Goal: Information Seeking & Learning: Learn about a topic

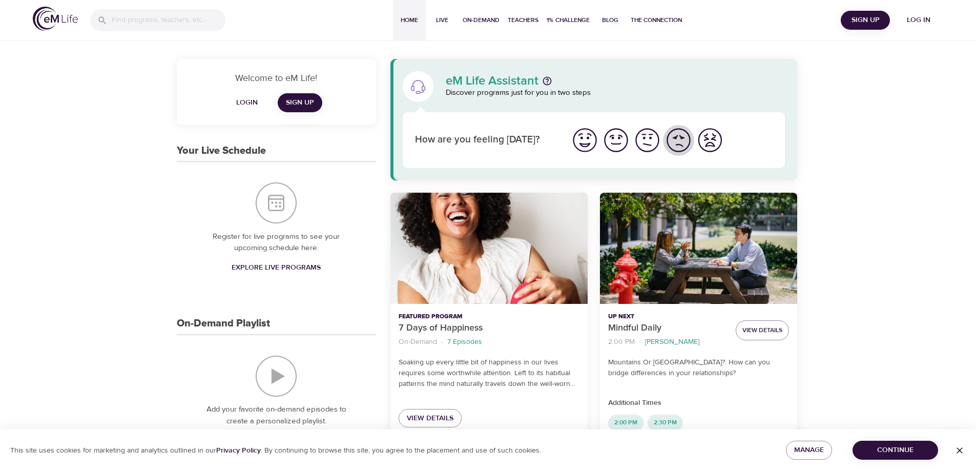
click at [676, 138] on img "I'm feeling bad" at bounding box center [679, 140] width 28 height 28
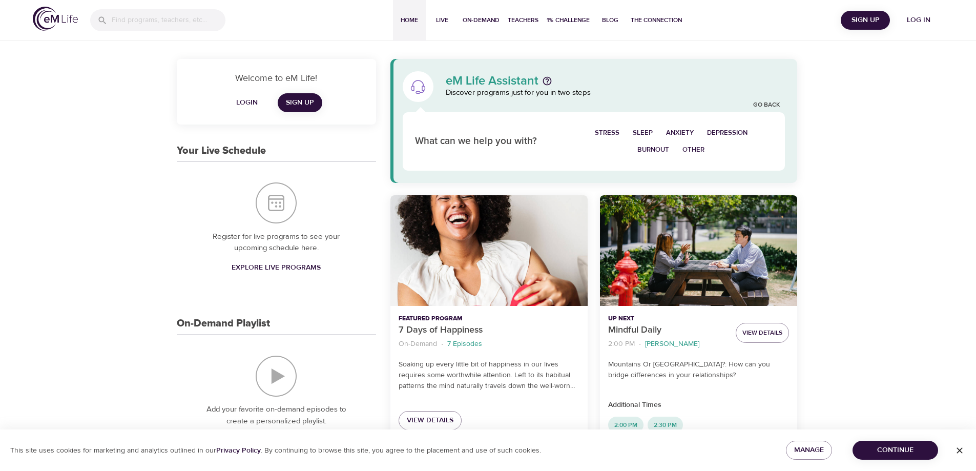
click at [699, 149] on span "Other" at bounding box center [694, 150] width 22 height 12
click at [684, 152] on span "Everything" at bounding box center [704, 150] width 40 height 12
select select "recent"
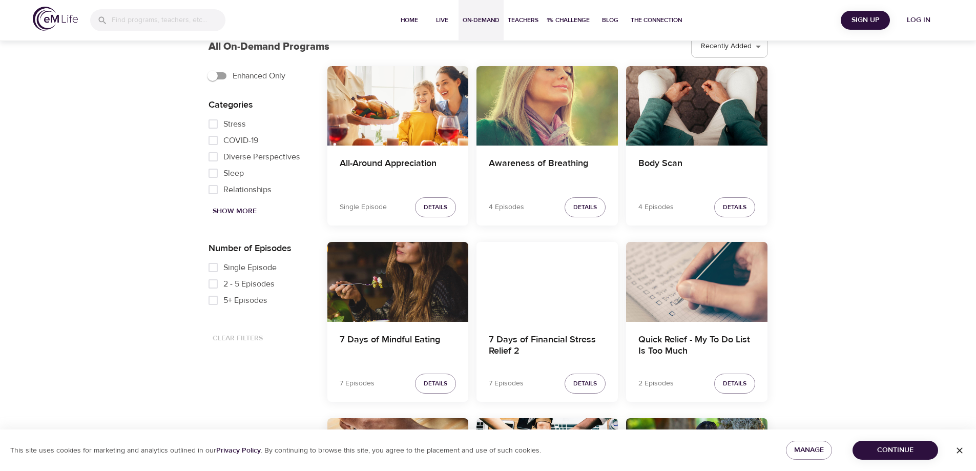
scroll to position [308, 0]
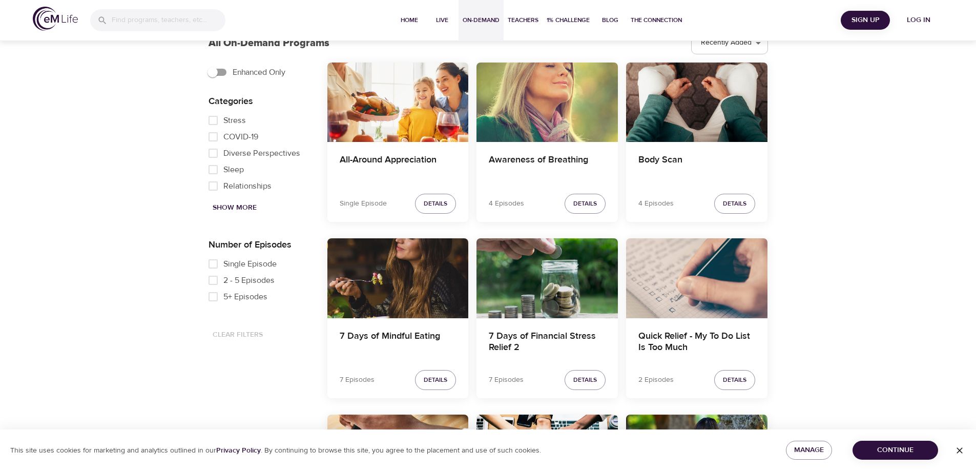
click at [219, 203] on span "Show More" at bounding box center [235, 207] width 44 height 13
click at [214, 159] on input "Grief" at bounding box center [213, 153] width 21 height 16
checkbox input "true"
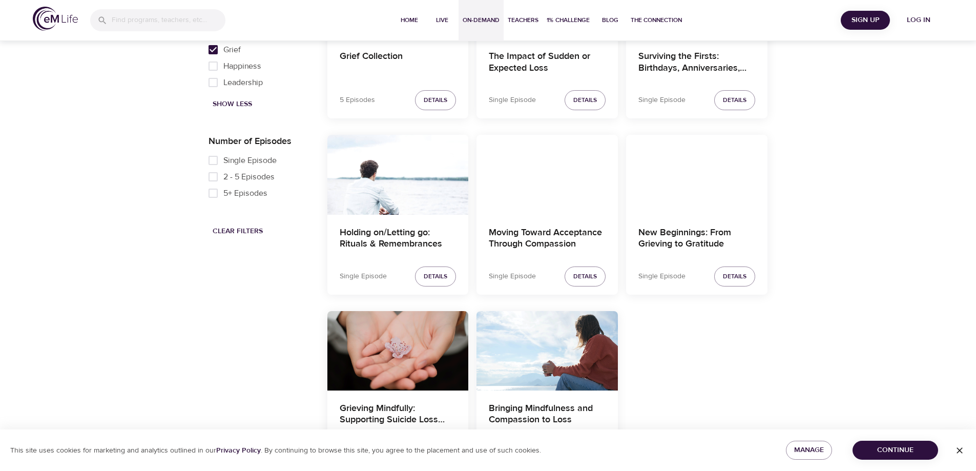
scroll to position [427, 0]
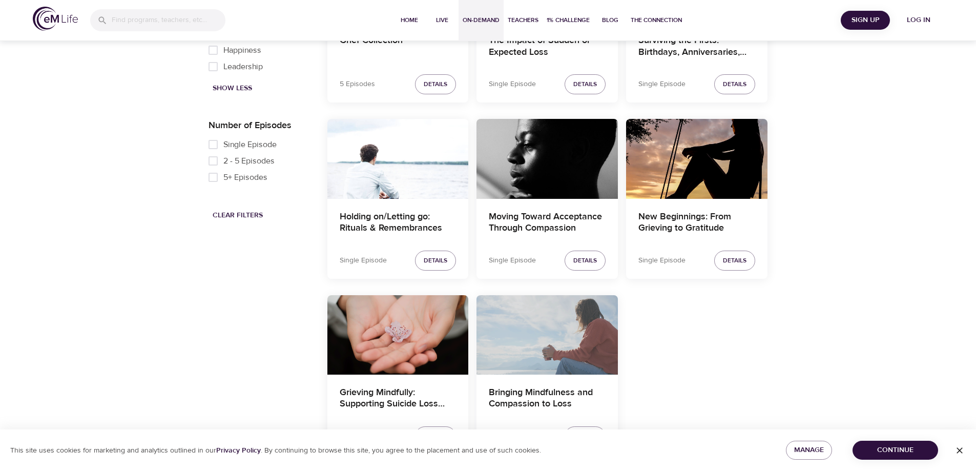
click at [570, 337] on div "Bringing Mindfulness and Compassion to Loss" at bounding box center [547, 334] width 141 height 79
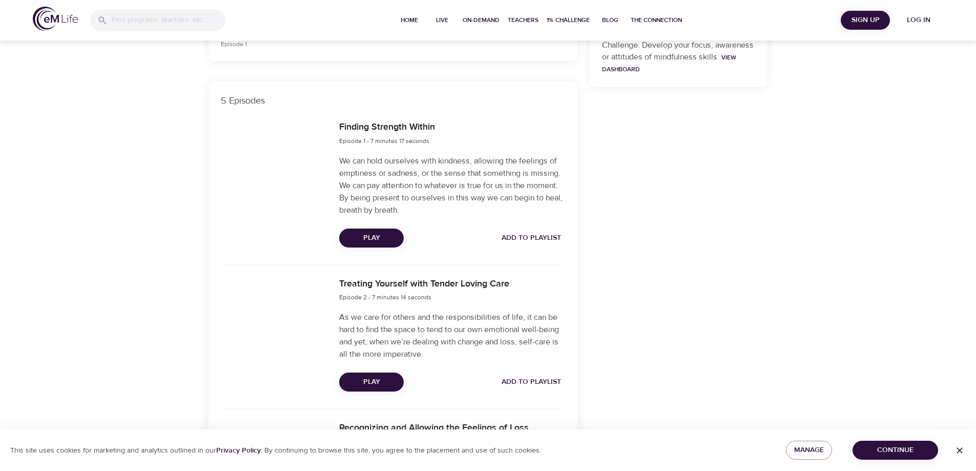
scroll to position [303, 0]
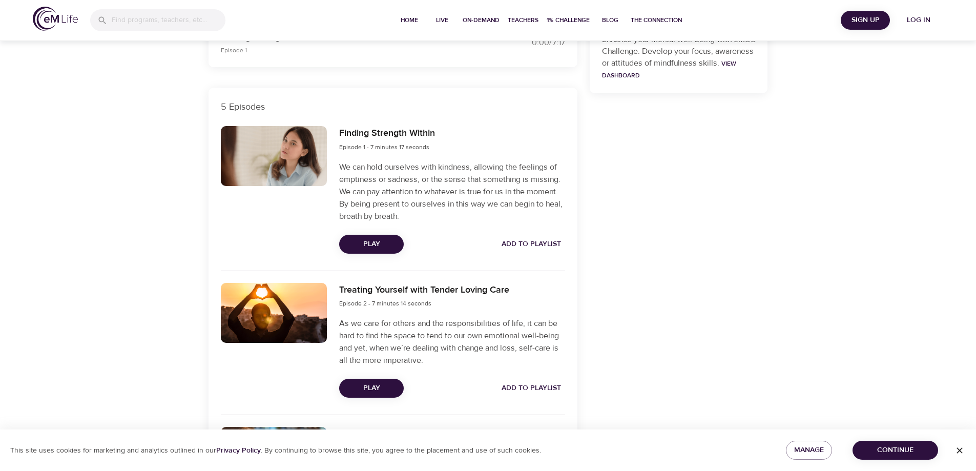
click at [370, 244] on span "Play" at bounding box center [371, 244] width 48 height 13
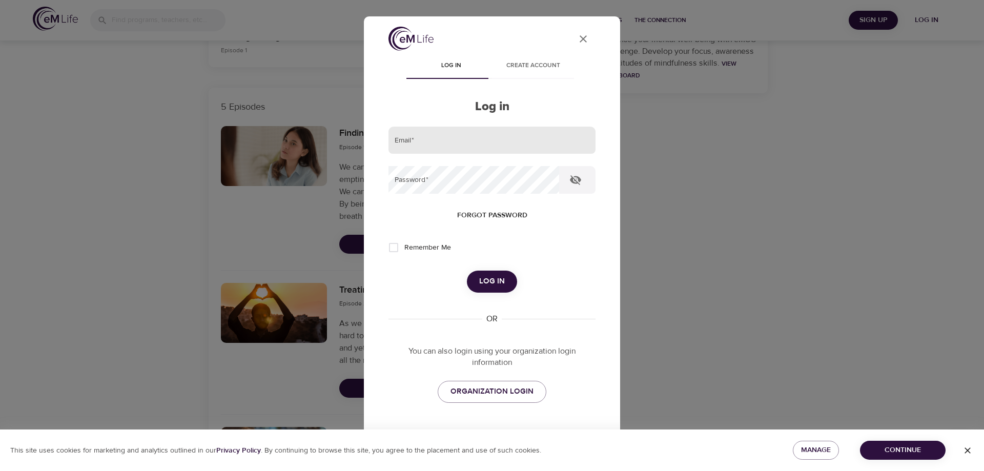
click at [432, 141] on input "email" at bounding box center [491, 141] width 207 height 28
type input "Heather.Contreras"
click at [390, 245] on input "Remember Me" at bounding box center [394, 248] width 22 height 22
checkbox input "true"
click at [489, 281] on span "Log in" at bounding box center [492, 281] width 26 height 13
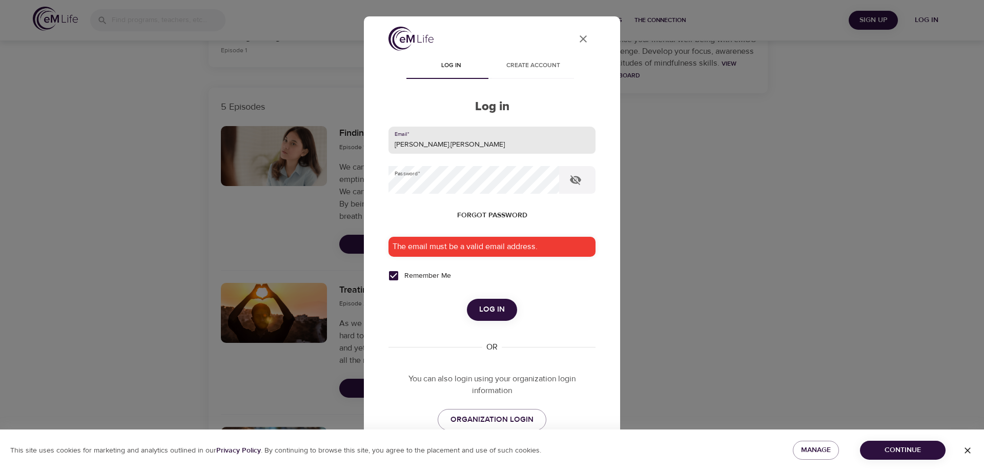
click at [459, 148] on input "Heather.Contreras" at bounding box center [491, 141] width 207 height 28
type input "Heather.Contreras@CNOinc.com"
click at [467, 299] on button "Log in" at bounding box center [492, 310] width 50 height 22
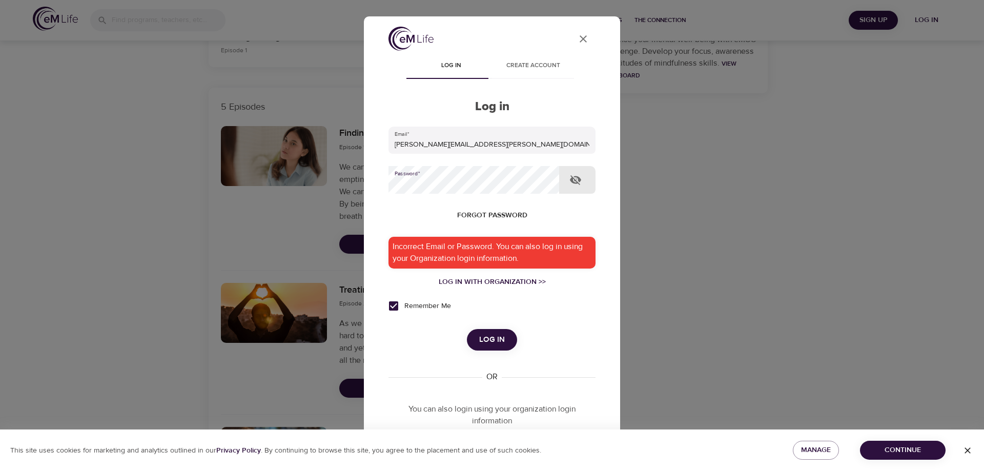
click at [349, 181] on div "User Profile Log in Create account Log in Email   * Heather.Contreras@CNOinc.co…" at bounding box center [492, 235] width 984 height 471
click at [467, 329] on button "Log in" at bounding box center [492, 340] width 50 height 22
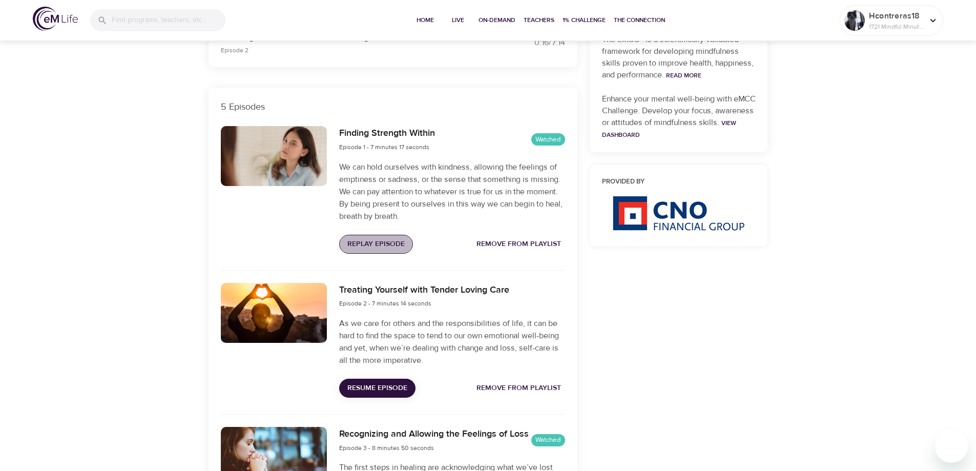
click at [394, 247] on span "Replay Episode" at bounding box center [375, 244] width 57 height 13
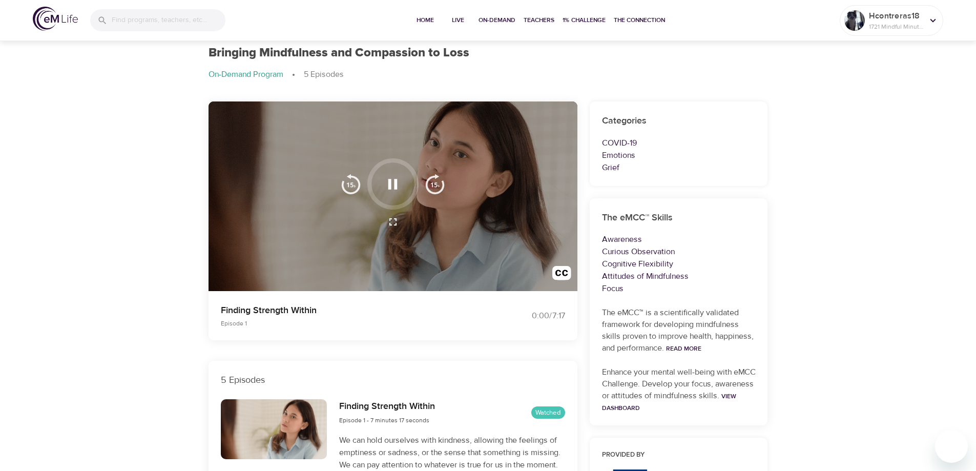
scroll to position [0, 0]
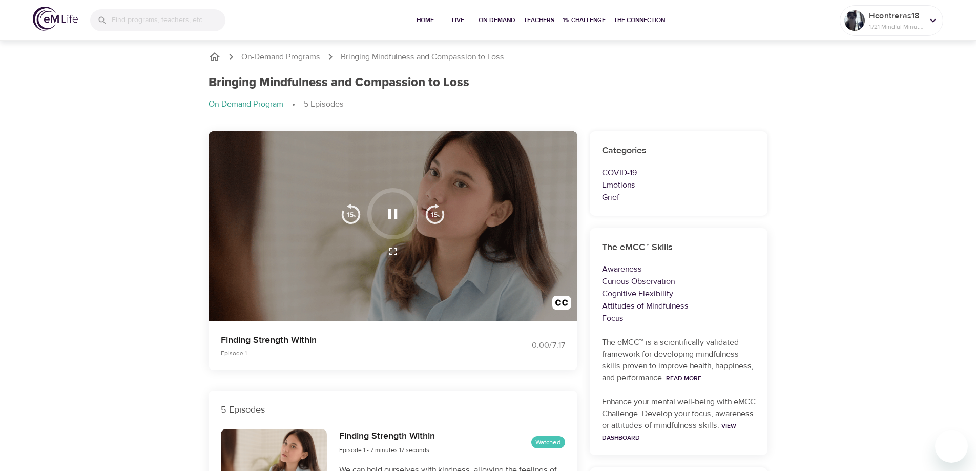
click at [345, 217] on img "button" at bounding box center [351, 213] width 21 height 21
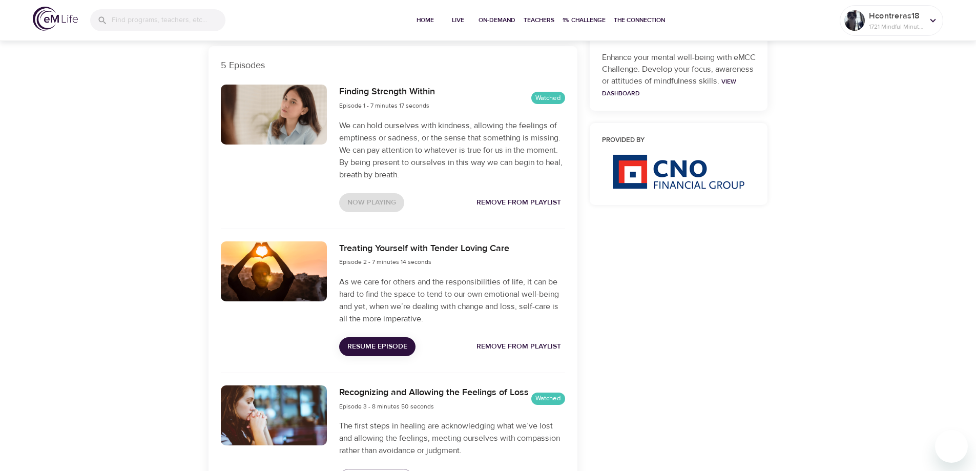
scroll to position [359, 0]
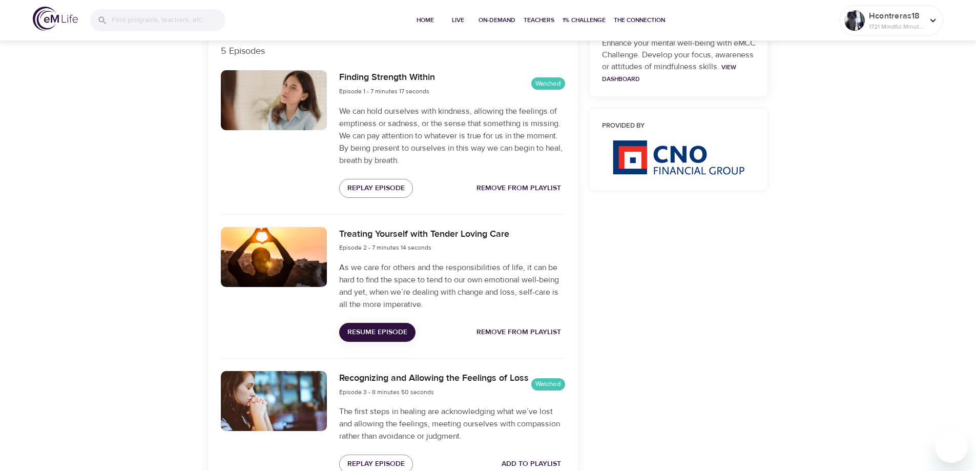
click at [65, 202] on div "On-Demand Programs Bringing Mindfulness and Compassion to Loss Bringing Mindful…" at bounding box center [488, 252] width 976 height 1145
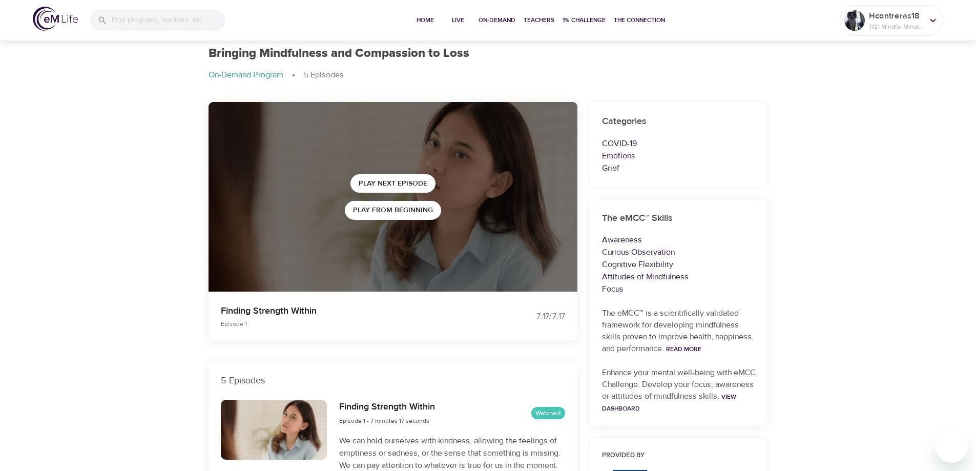
scroll to position [0, 0]
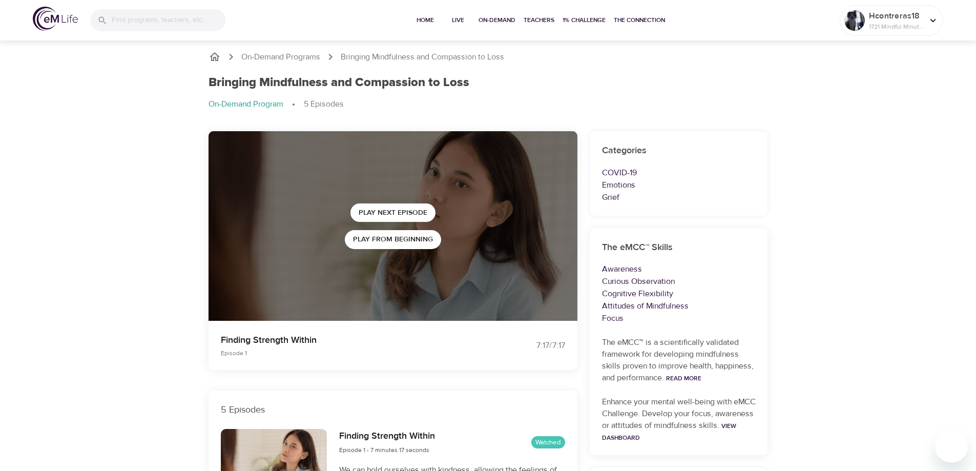
click at [218, 56] on icon "breadcrumb" at bounding box center [215, 56] width 10 height 9
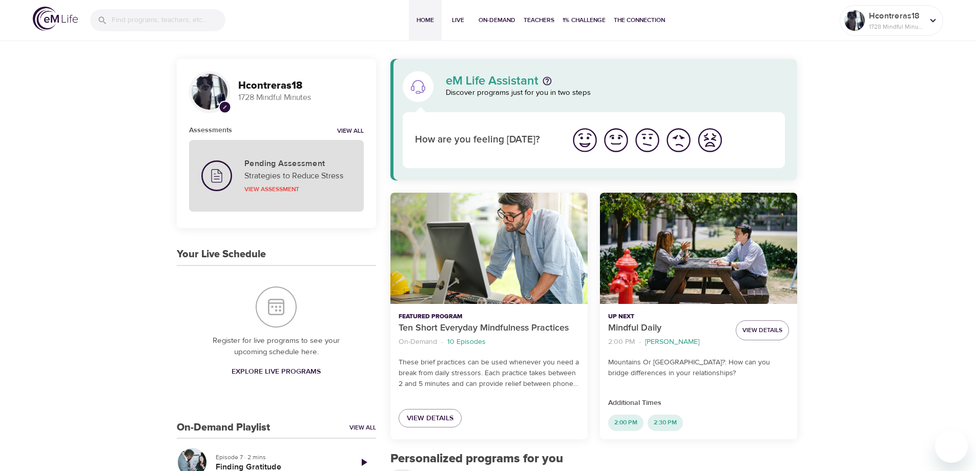
click at [276, 172] on p "Strategies to Reduce Stress" at bounding box center [297, 176] width 107 height 12
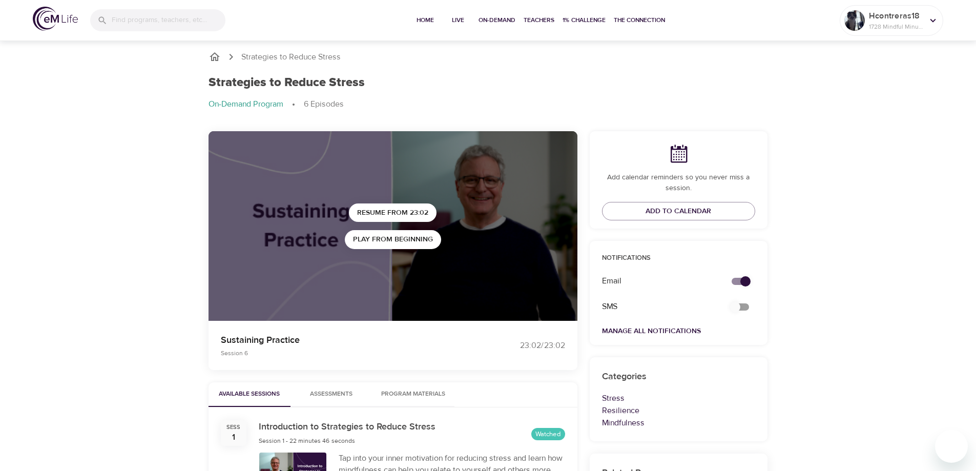
click at [216, 58] on icon "breadcrumb" at bounding box center [215, 57] width 12 height 12
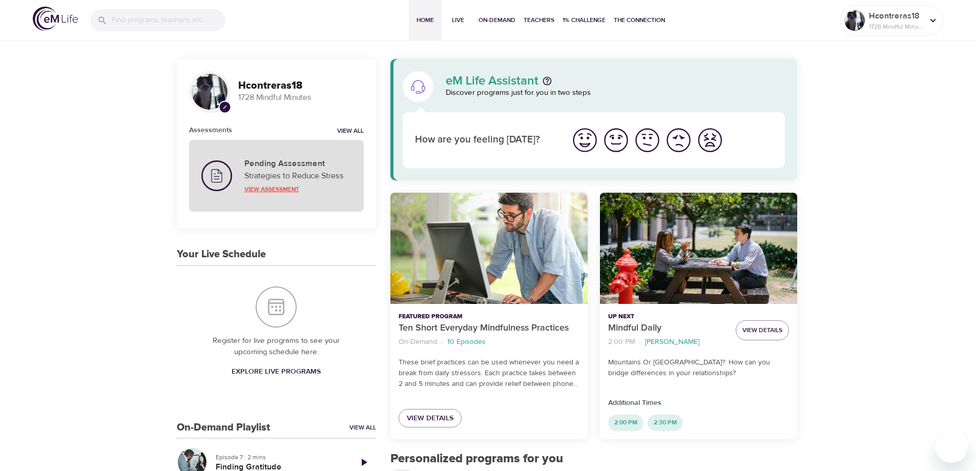
click at [280, 189] on p "View Assessment" at bounding box center [297, 189] width 107 height 9
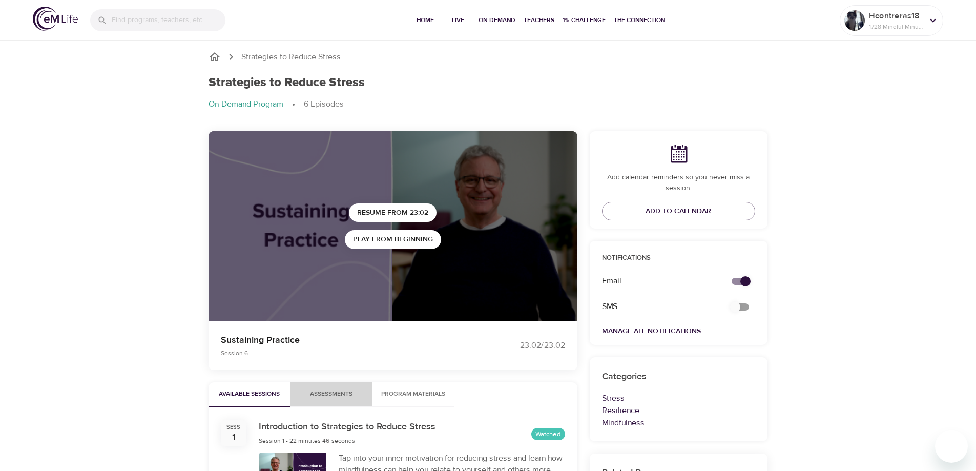
click at [325, 395] on span "Assessments 0" at bounding box center [331, 394] width 43 height 11
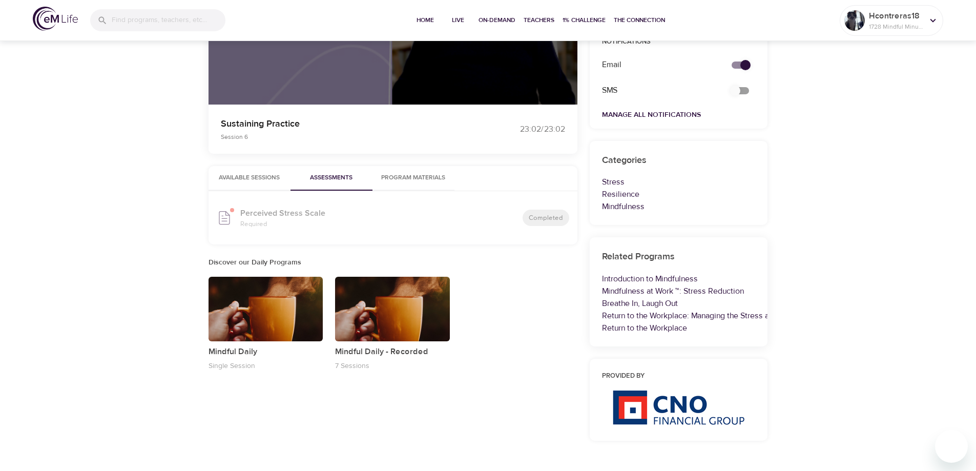
scroll to position [250, 0]
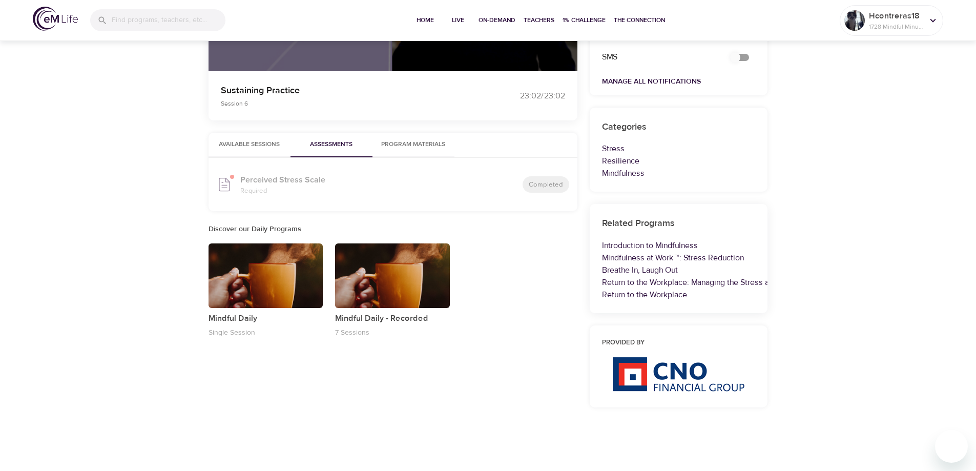
click at [261, 181] on p "Perceived Stress Scale" at bounding box center [318, 180] width 156 height 12
click at [408, 142] on span "Program Materials" at bounding box center [414, 144] width 70 height 11
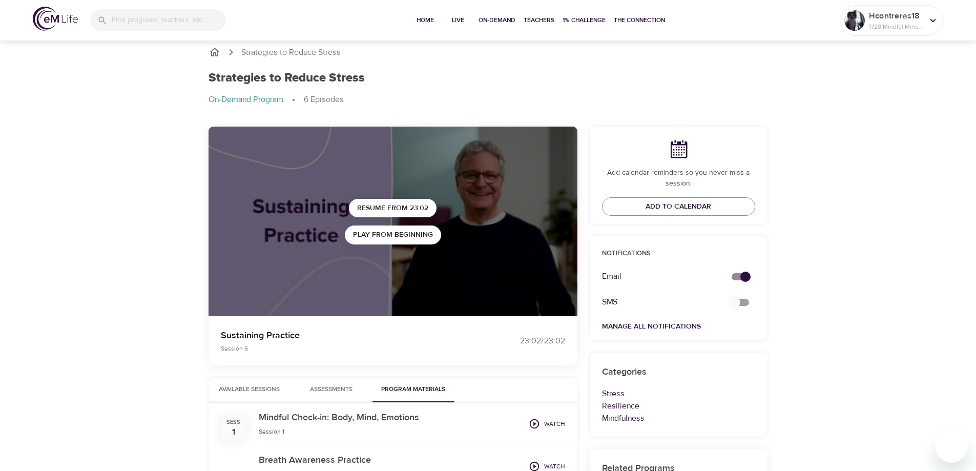
scroll to position [0, 0]
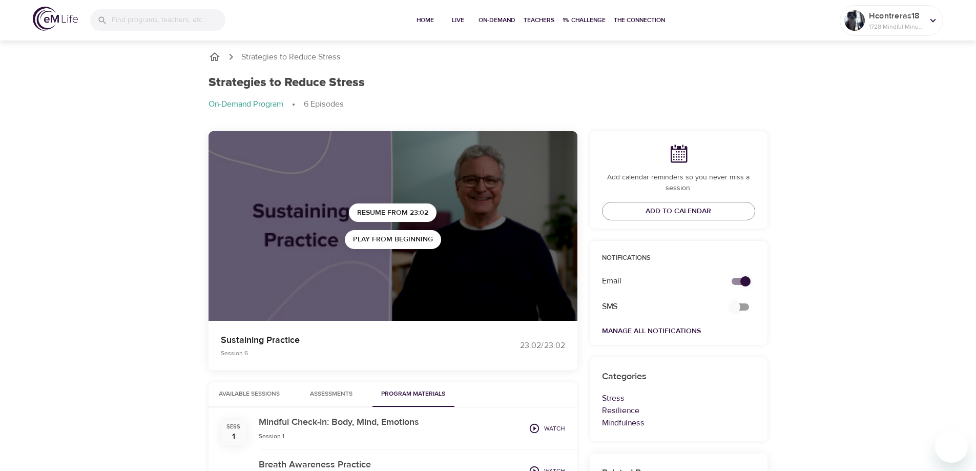
click at [213, 57] on icon "breadcrumb" at bounding box center [215, 57] width 12 height 12
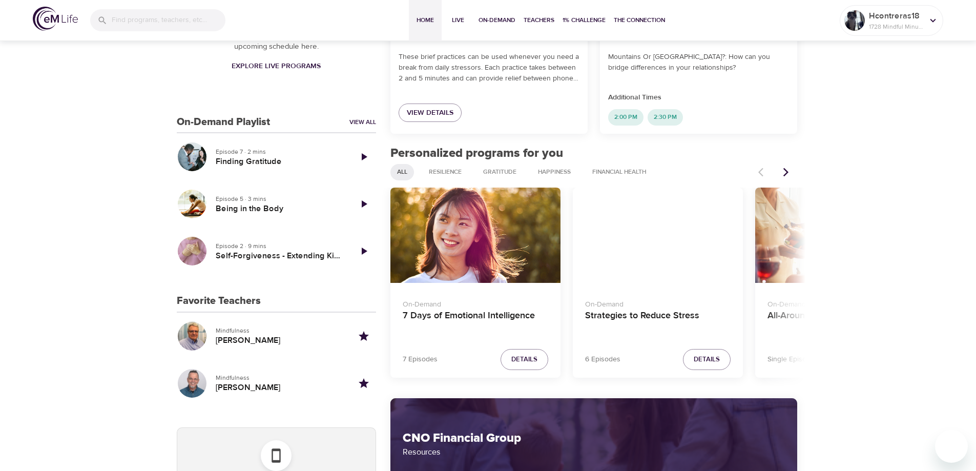
scroll to position [308, 0]
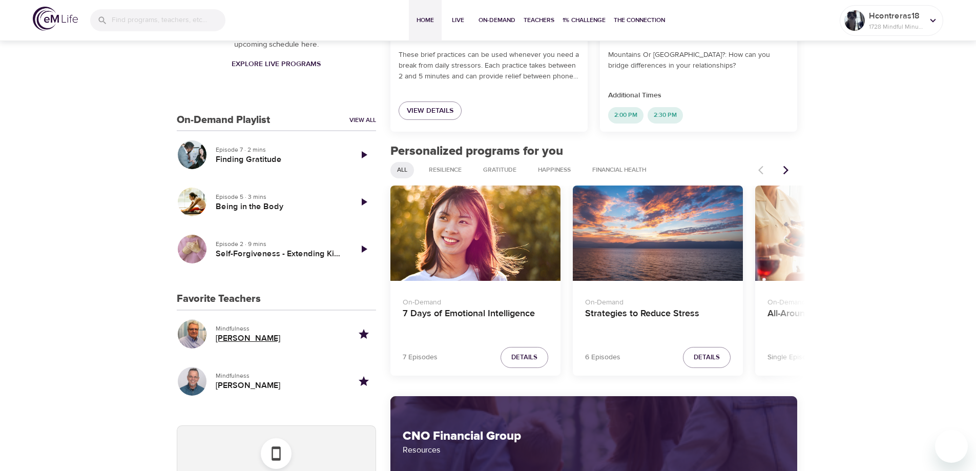
click at [233, 336] on h5 "[PERSON_NAME]" at bounding box center [280, 338] width 128 height 11
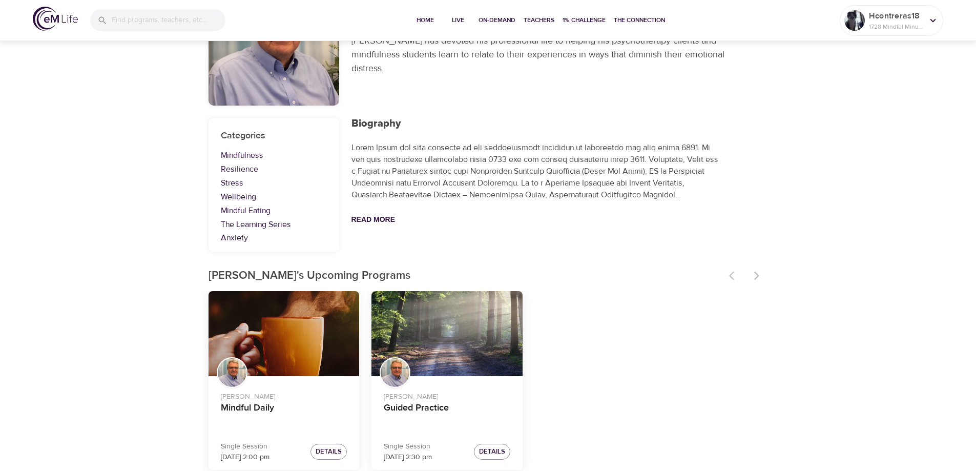
scroll to position [108, 0]
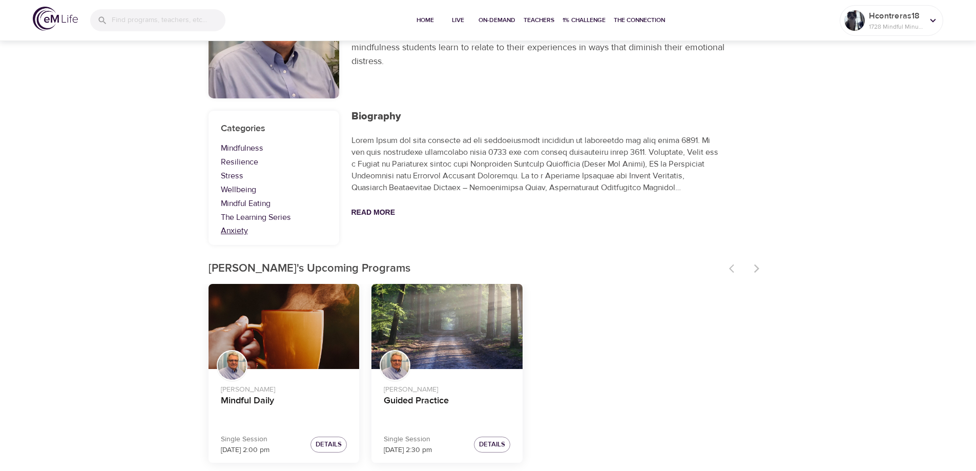
click at [235, 229] on link "Anxiety" at bounding box center [274, 231] width 106 height 12
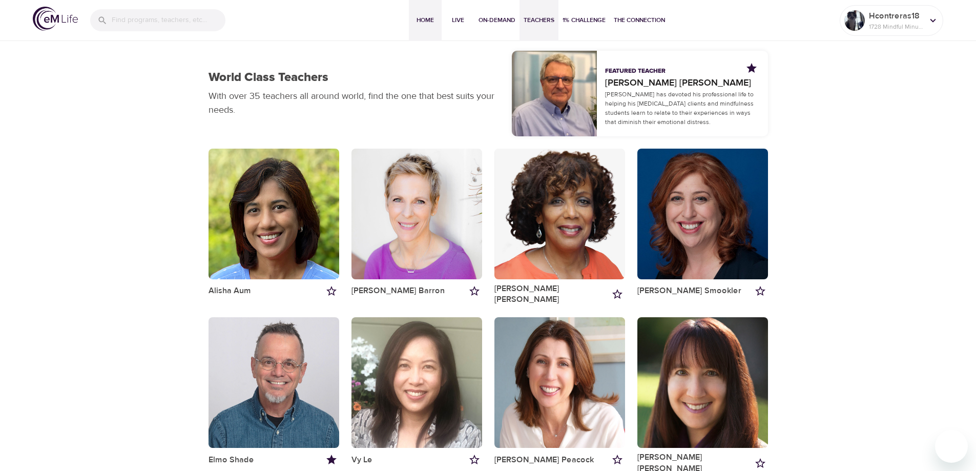
click at [426, 21] on span "Home" at bounding box center [425, 20] width 25 height 11
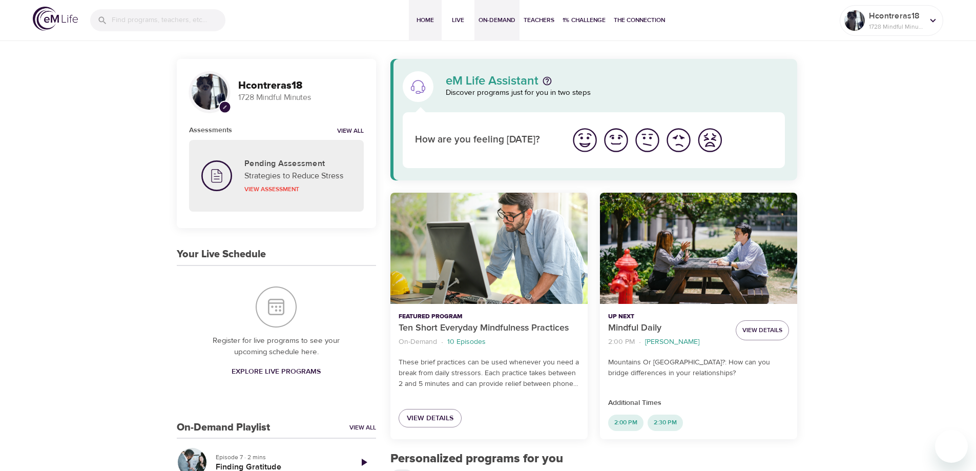
click at [495, 18] on span "On-Demand" at bounding box center [497, 20] width 37 height 11
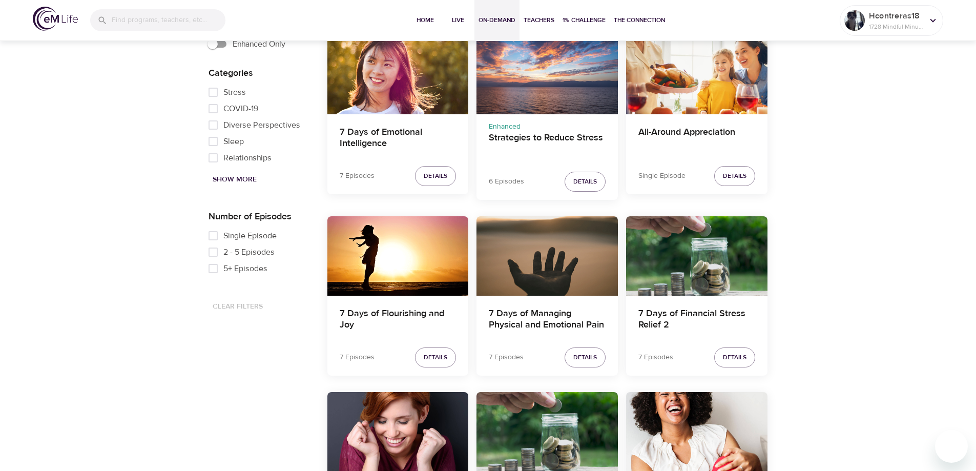
scroll to position [615, 0]
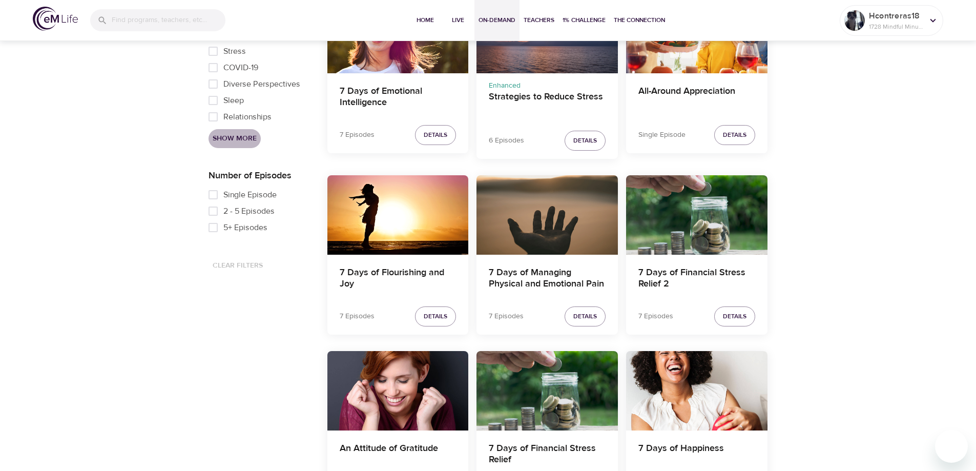
click at [230, 140] on span "Show More" at bounding box center [235, 138] width 44 height 13
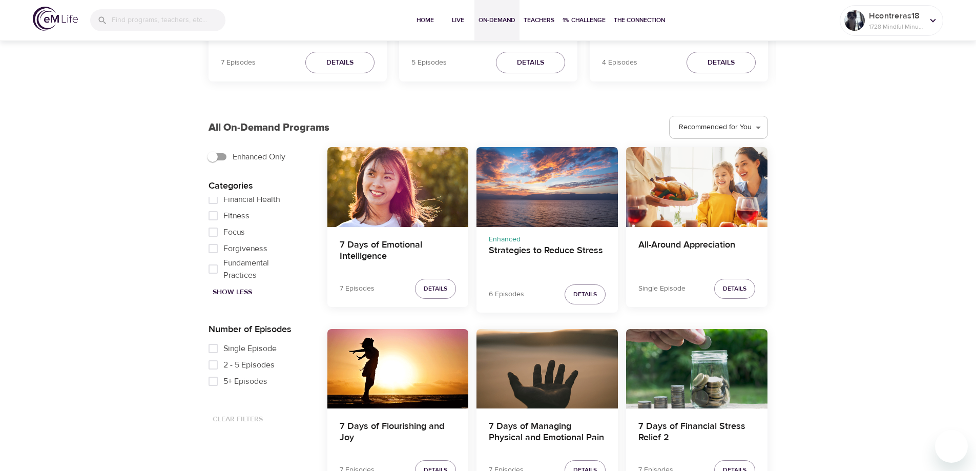
scroll to position [287, 0]
click at [222, 271] on input "Grief" at bounding box center [213, 262] width 21 height 16
checkbox input "true"
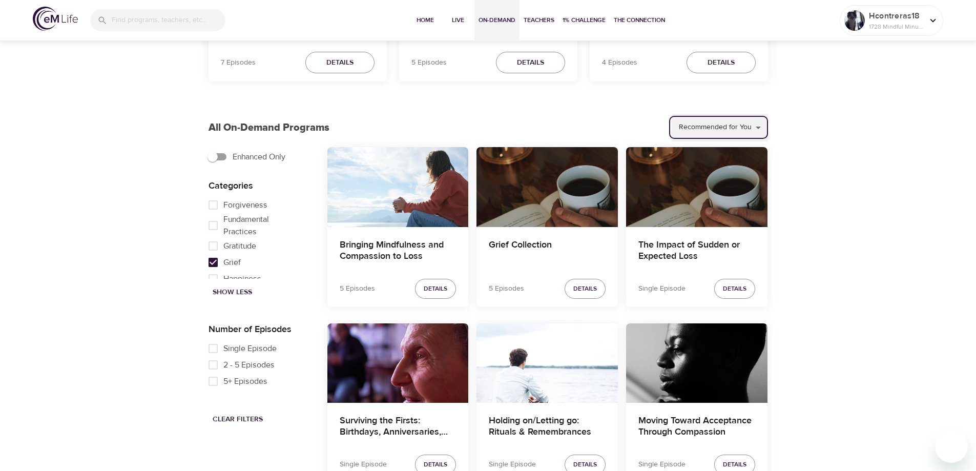
click at [724, 134] on select "Recommended for You Trending Now Recently Added" at bounding box center [720, 128] width 96 height 28
click at [873, 122] on div "Discover On-Demand Programs Support your everyday mindfulness practice with hun…" at bounding box center [488, 126] width 976 height 1098
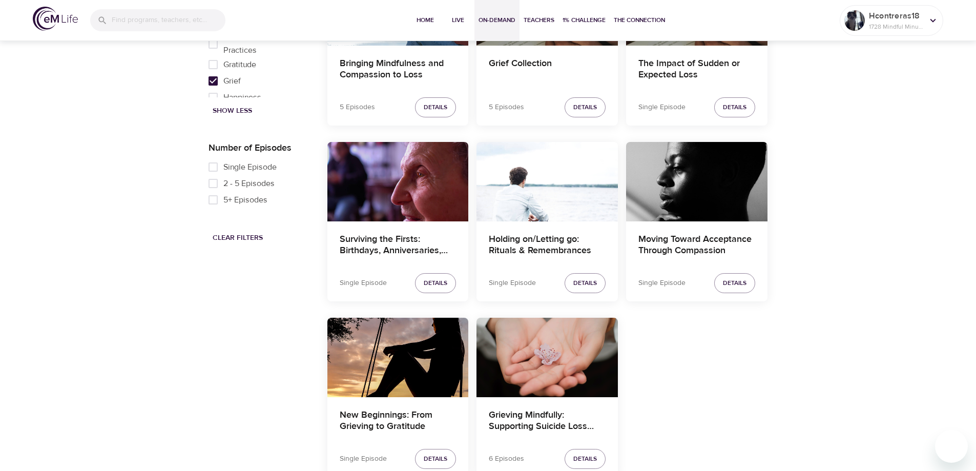
scroll to position [665, 0]
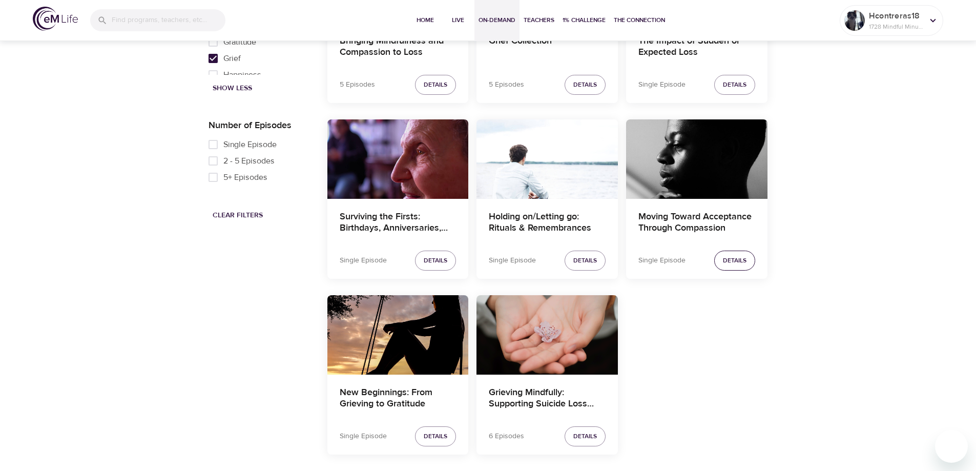
click at [729, 260] on span "Details" at bounding box center [735, 260] width 24 height 11
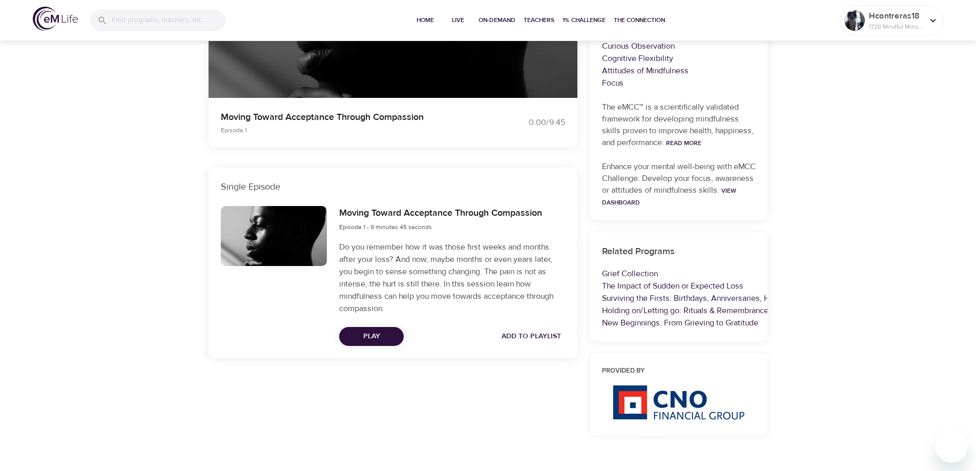
scroll to position [251, 0]
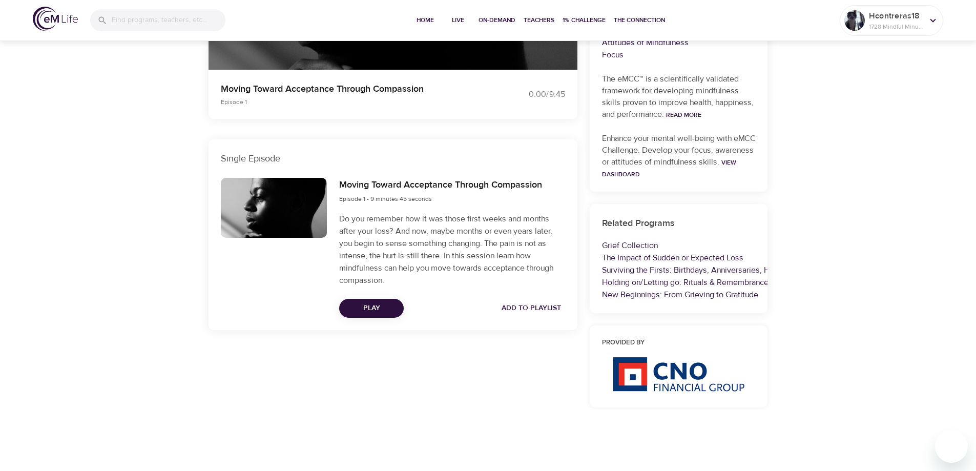
click at [366, 306] on span "Play" at bounding box center [371, 308] width 48 height 13
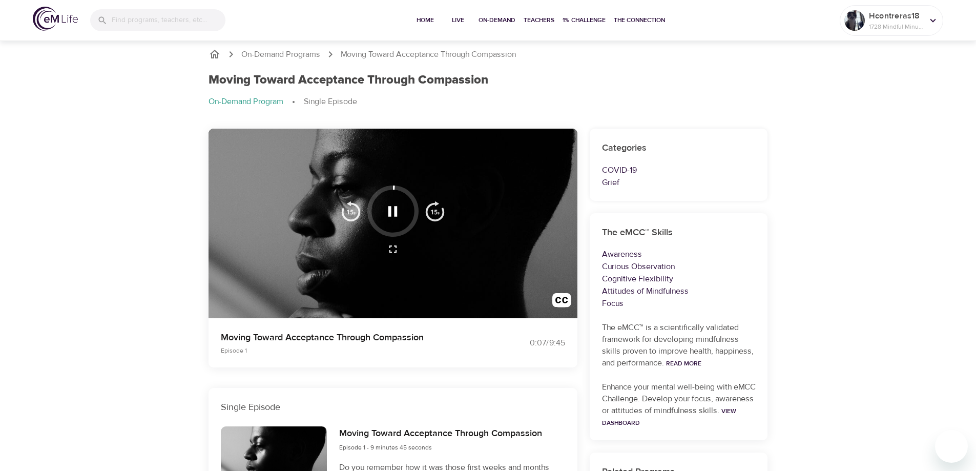
scroll to position [0, 0]
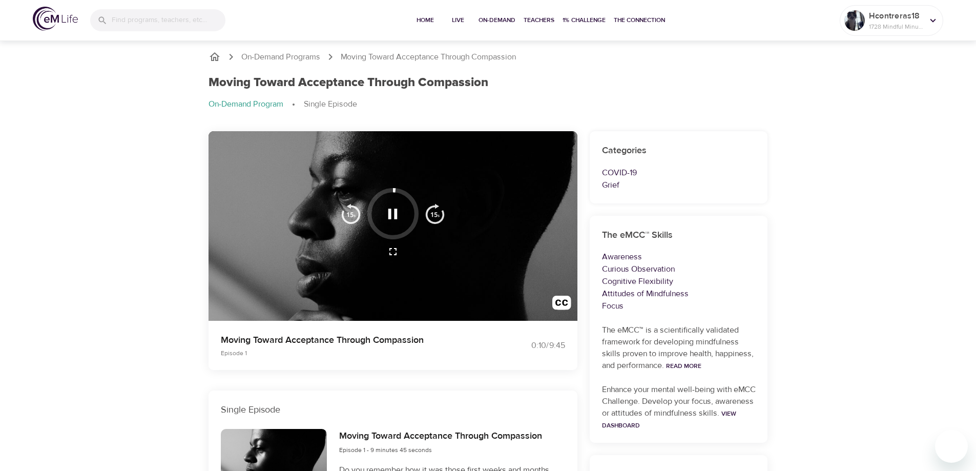
click at [108, 197] on div "On-Demand Programs Moving Toward Acceptance Through Compassion Moving Toward Ac…" at bounding box center [488, 380] width 976 height 684
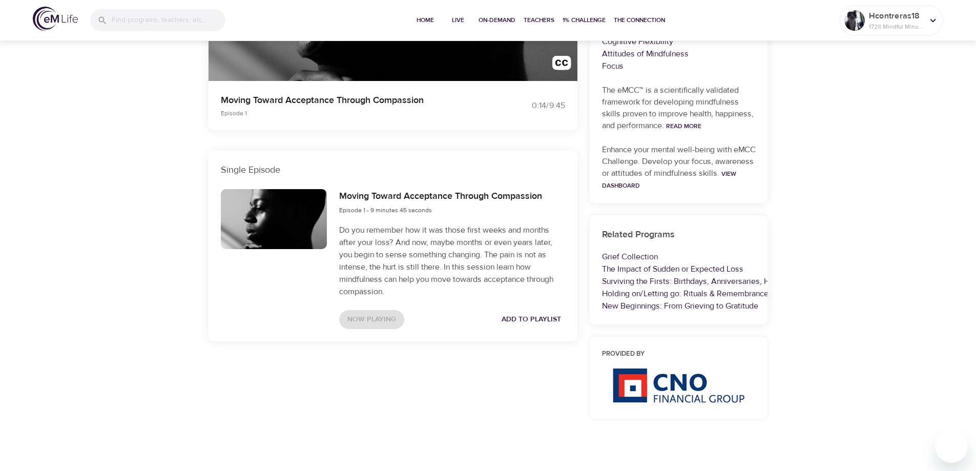
scroll to position [251, 0]
